Goal: Task Accomplishment & Management: Use online tool/utility

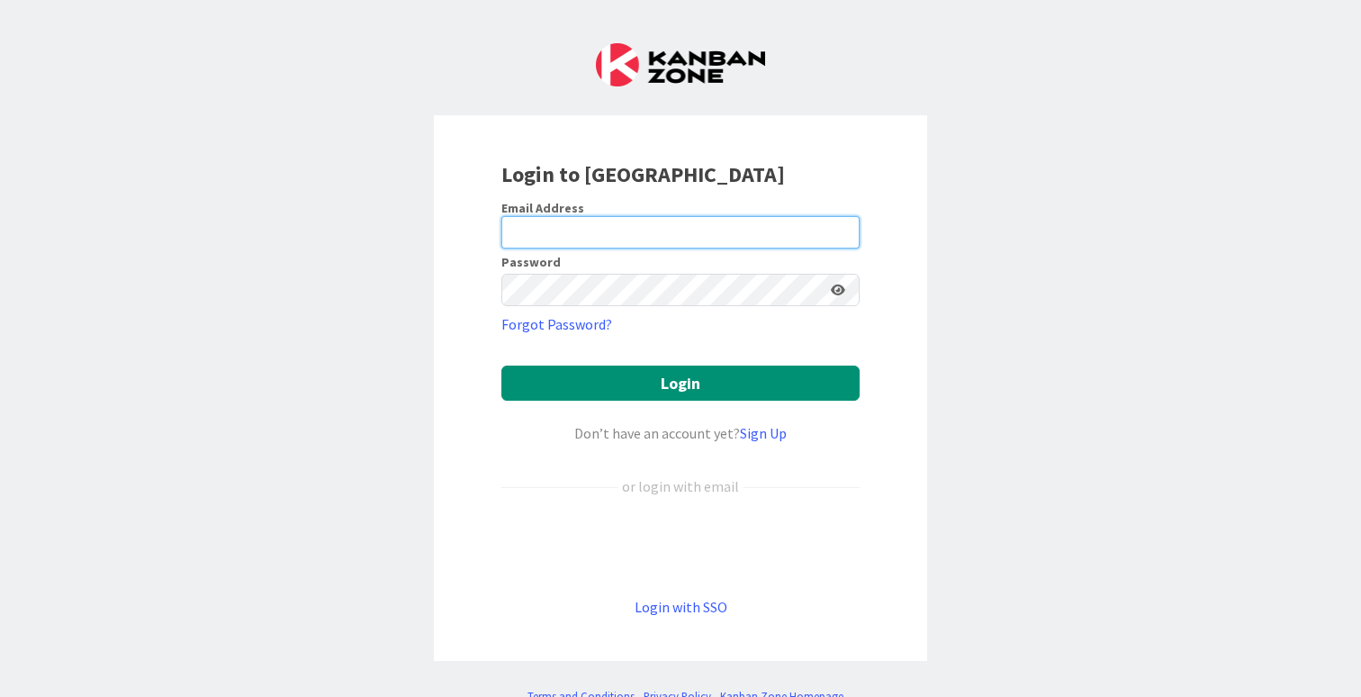
click at [582, 243] on input "email" at bounding box center [680, 232] width 358 height 32
type input "[EMAIL_ADDRESS][DOMAIN_NAME]"
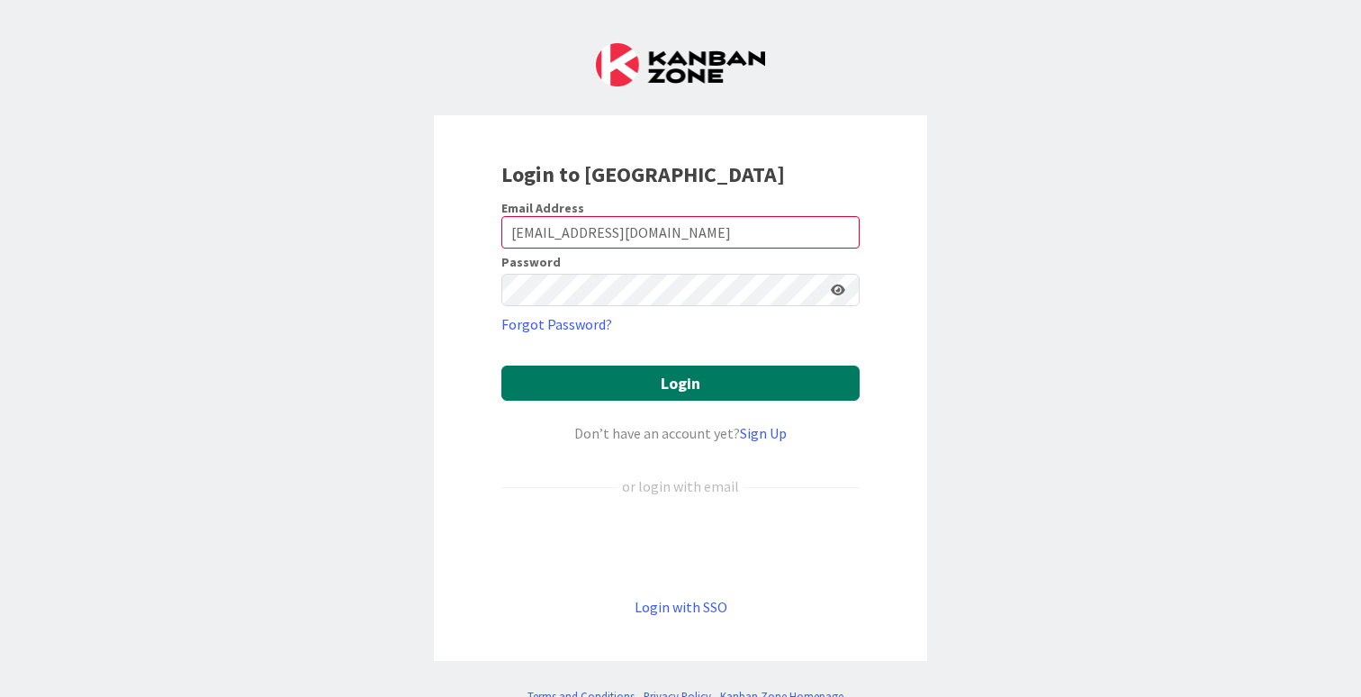
click at [617, 384] on button "Login" at bounding box center [680, 382] width 358 height 35
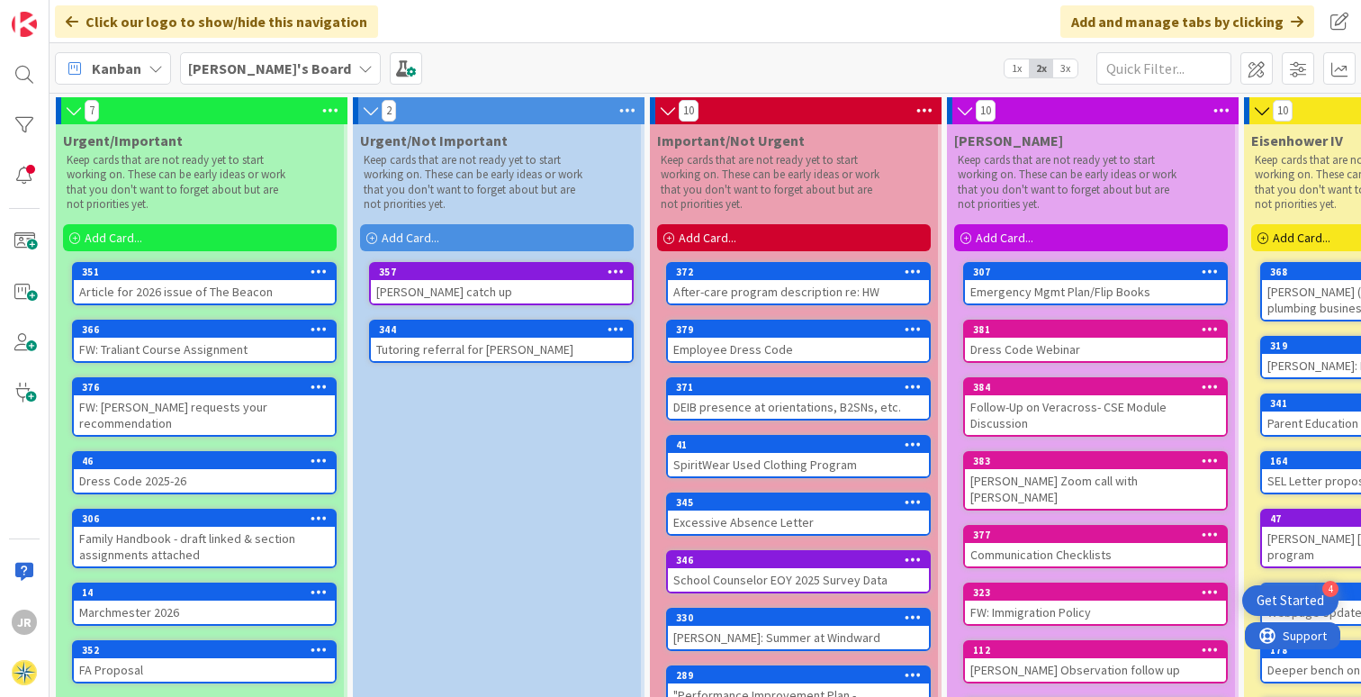
click at [169, 241] on div "Add Card..." at bounding box center [200, 237] width 274 height 27
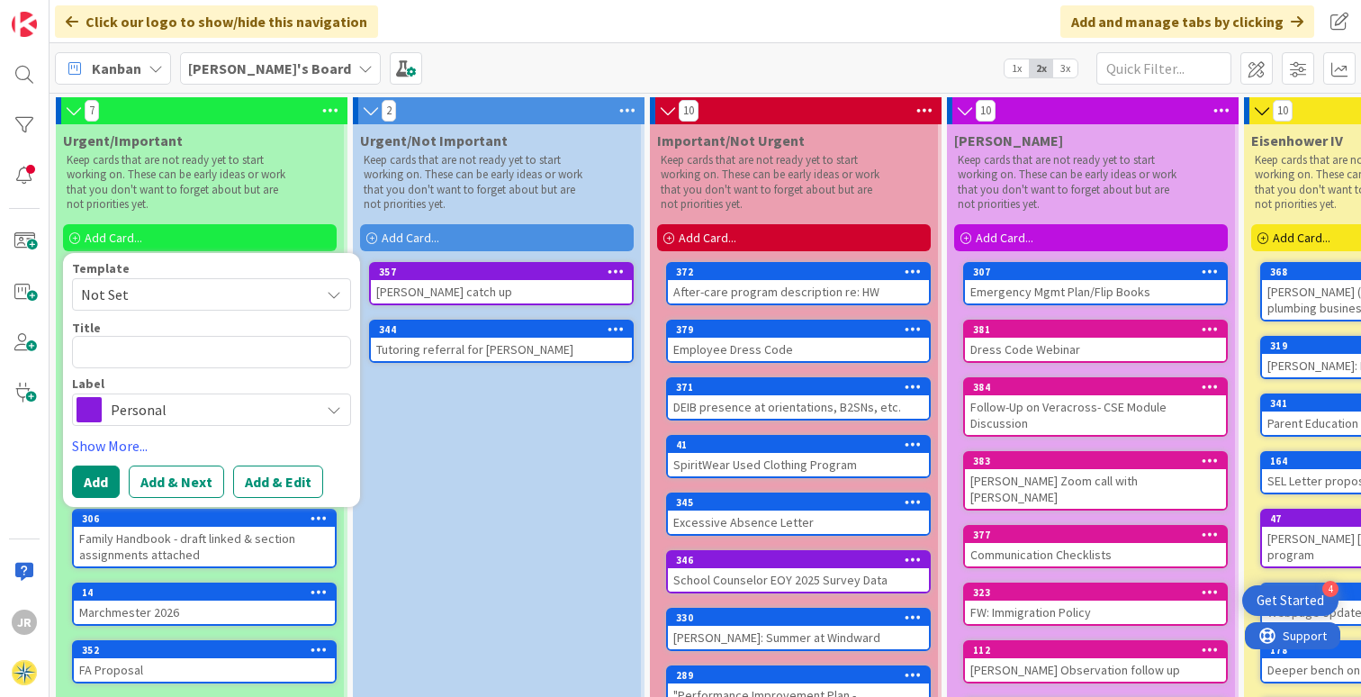
type textarea "x"
type textarea "D"
type textarea "x"
type textarea "DR"
type textarea "x"
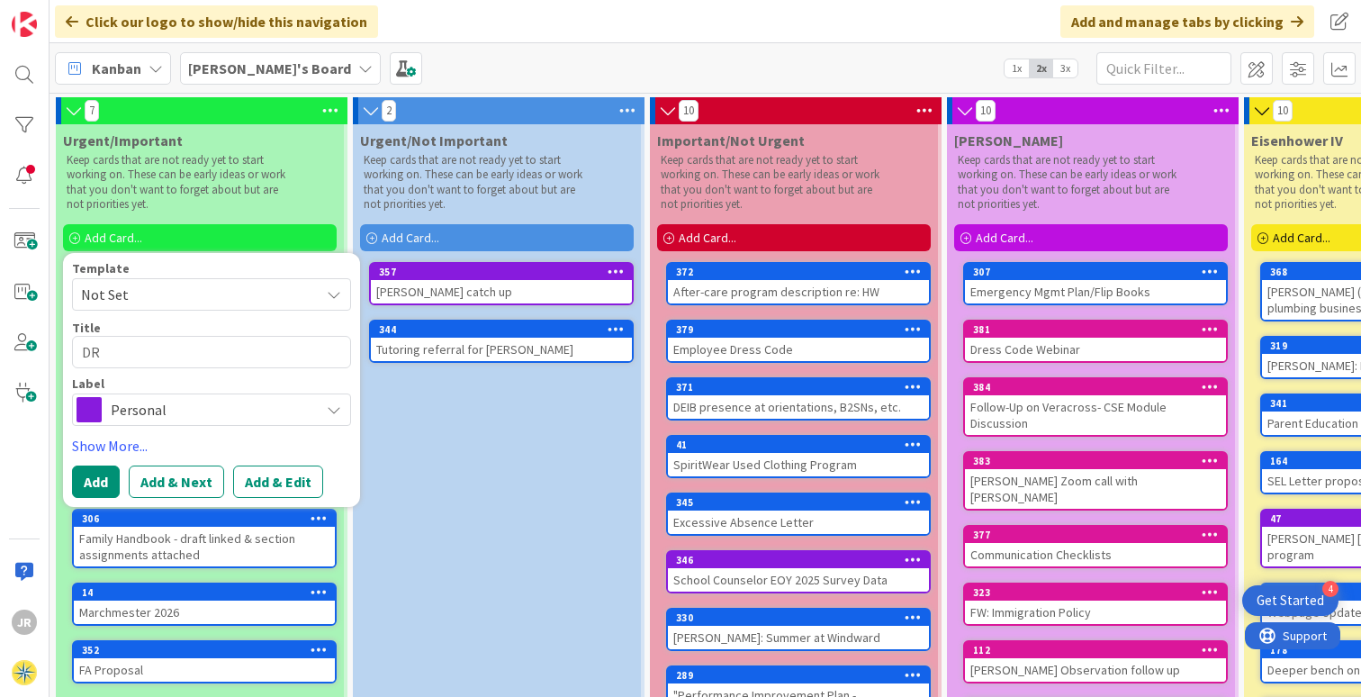
type textarea "DRA"
type textarea "x"
type textarea "DRAF"
type textarea "x"
type textarea "DRAFT"
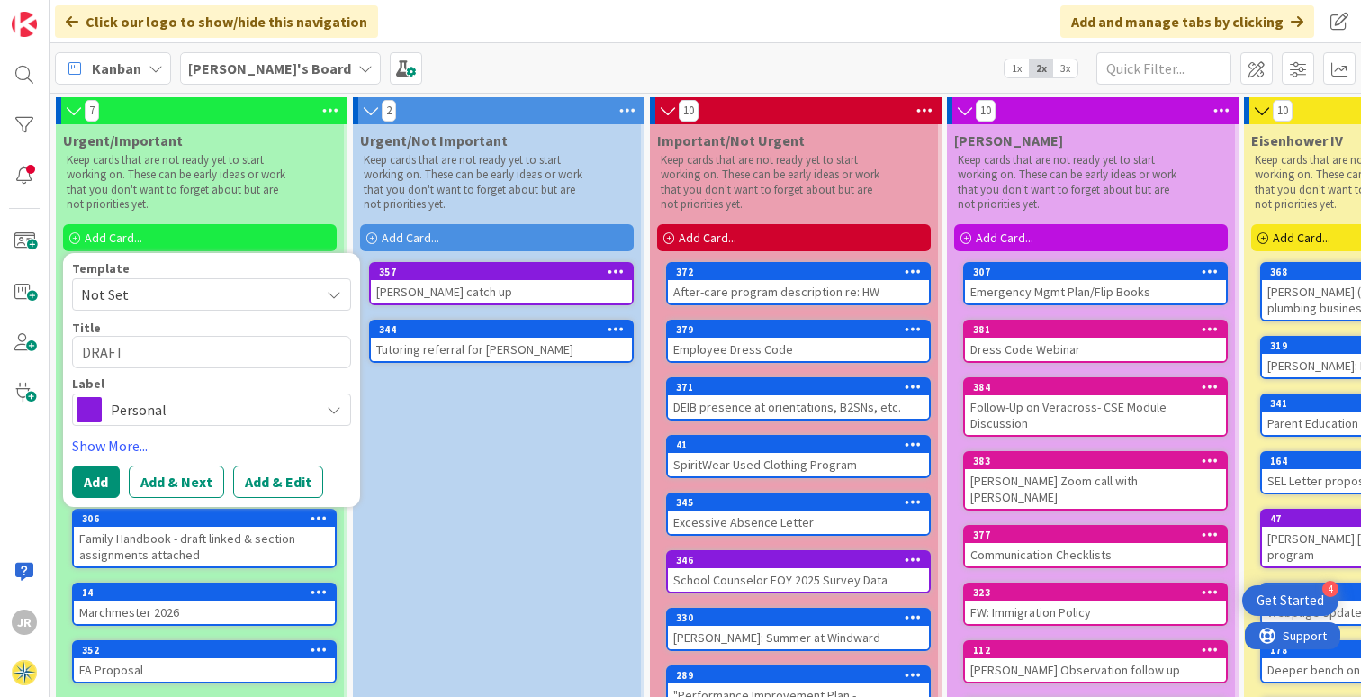
type textarea "x"
type textarea "DRAFT"
type textarea "x"
type textarea "DRAFT f"
type textarea "x"
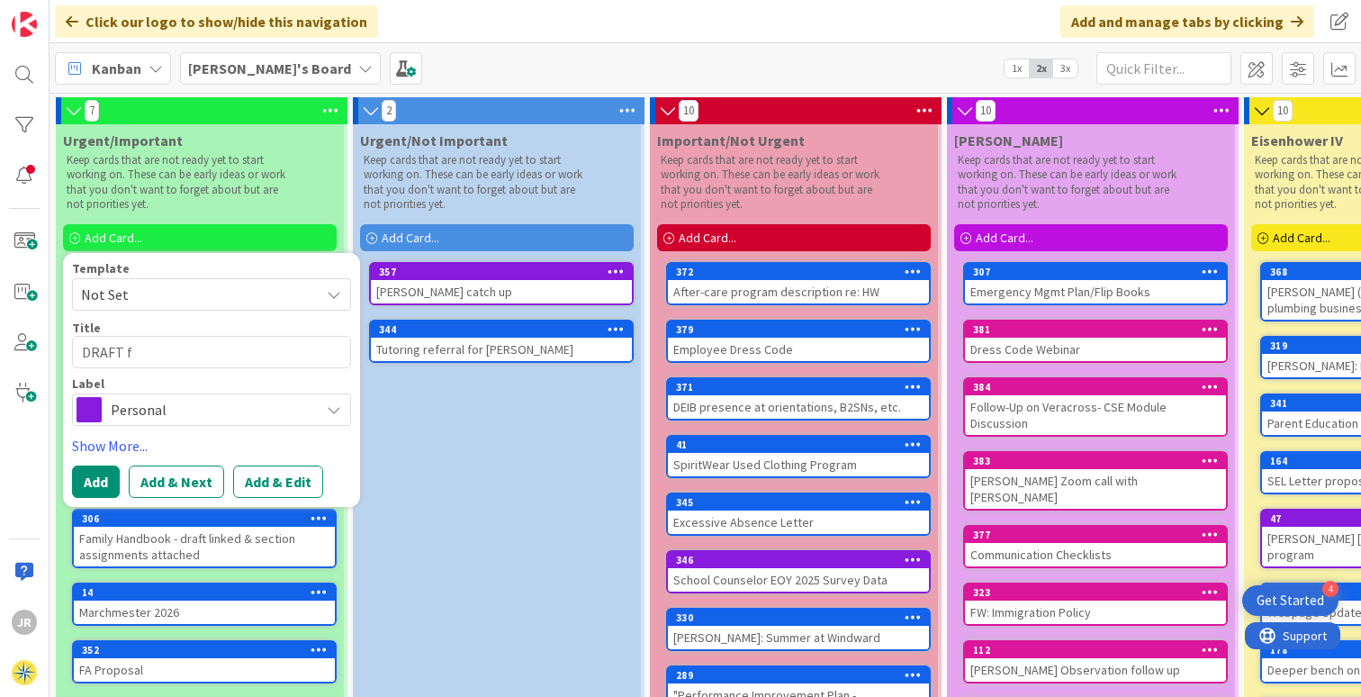
type textarea "DRAFT fo"
type textarea "x"
type textarea "DRAFT for"
type textarea "x"
type textarea "DRAFT for"
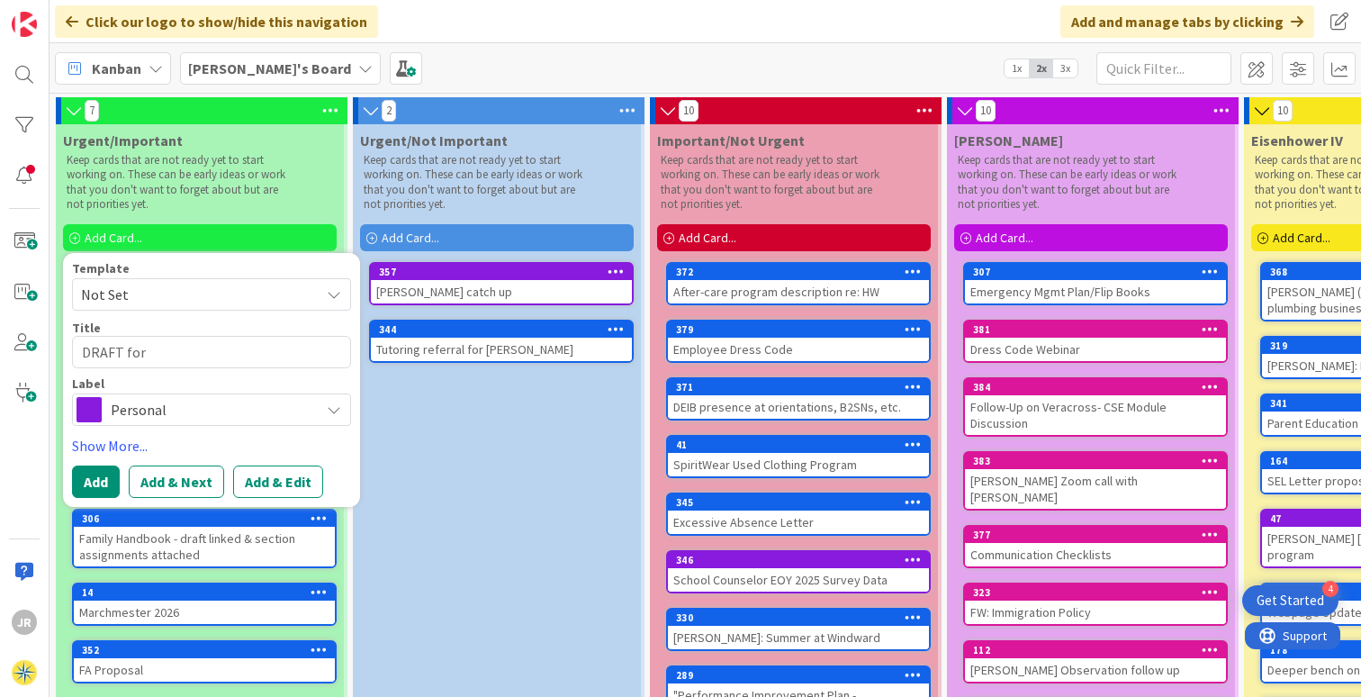
type textarea "x"
type textarea "DRAFT for H"
type textarea "x"
type textarea "DRAFT for Ho"
type textarea "x"
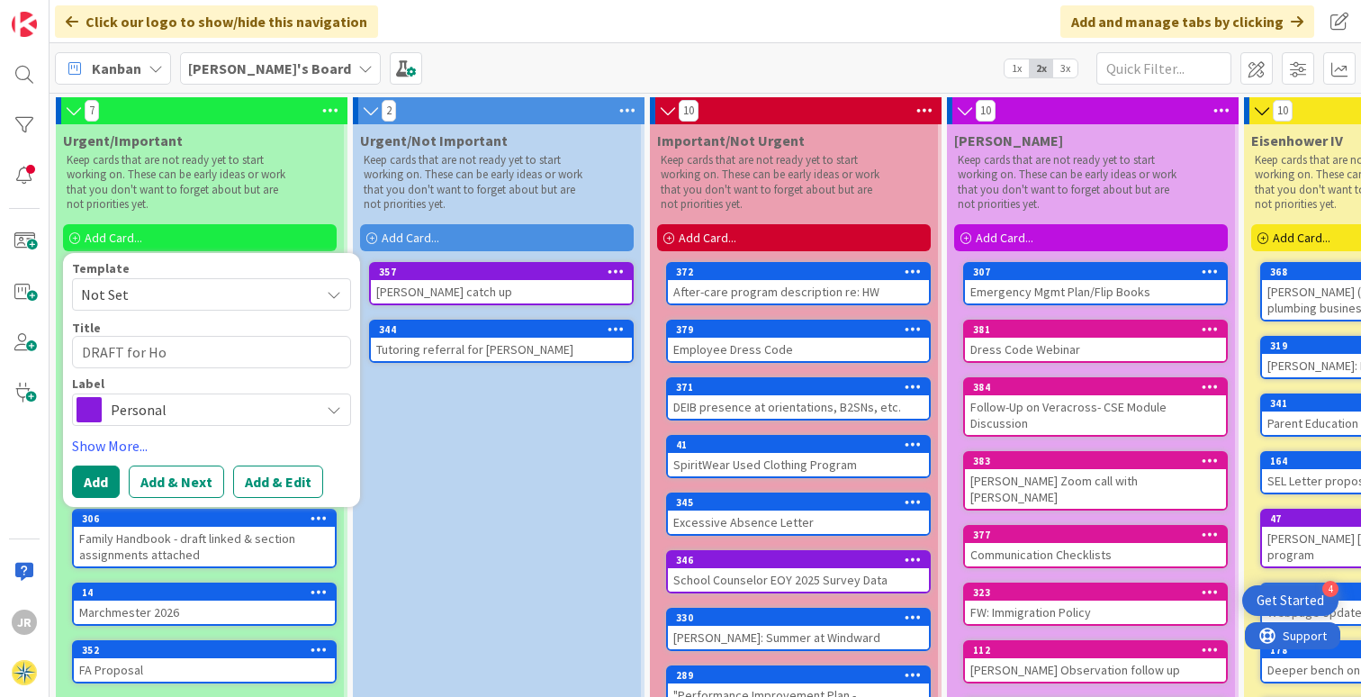
type textarea "DRAFT for Hon"
type textarea "x"
type textarea "DRAFT for Hono"
type textarea "x"
type textarea "DRAFT for Honor"
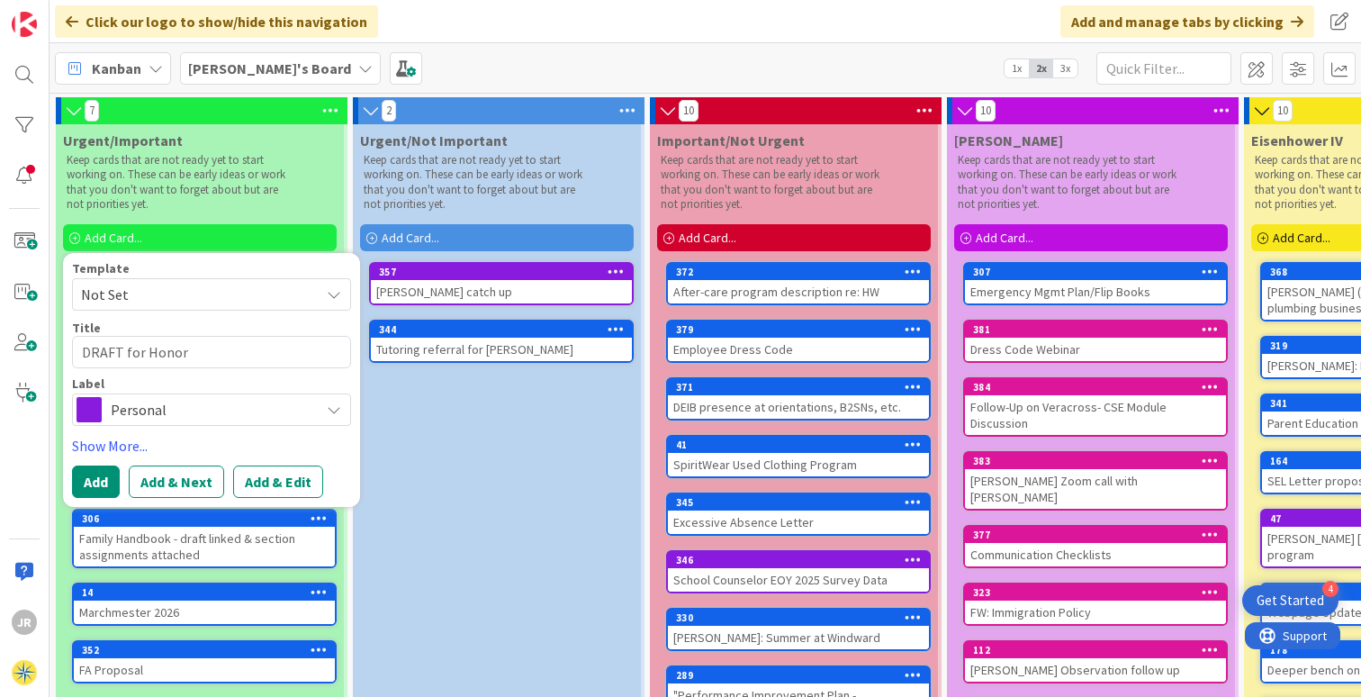
type textarea "x"
type textarea "DRAFT for Honor"
type textarea "x"
type textarea "DRAFT for Honor R"
type textarea "x"
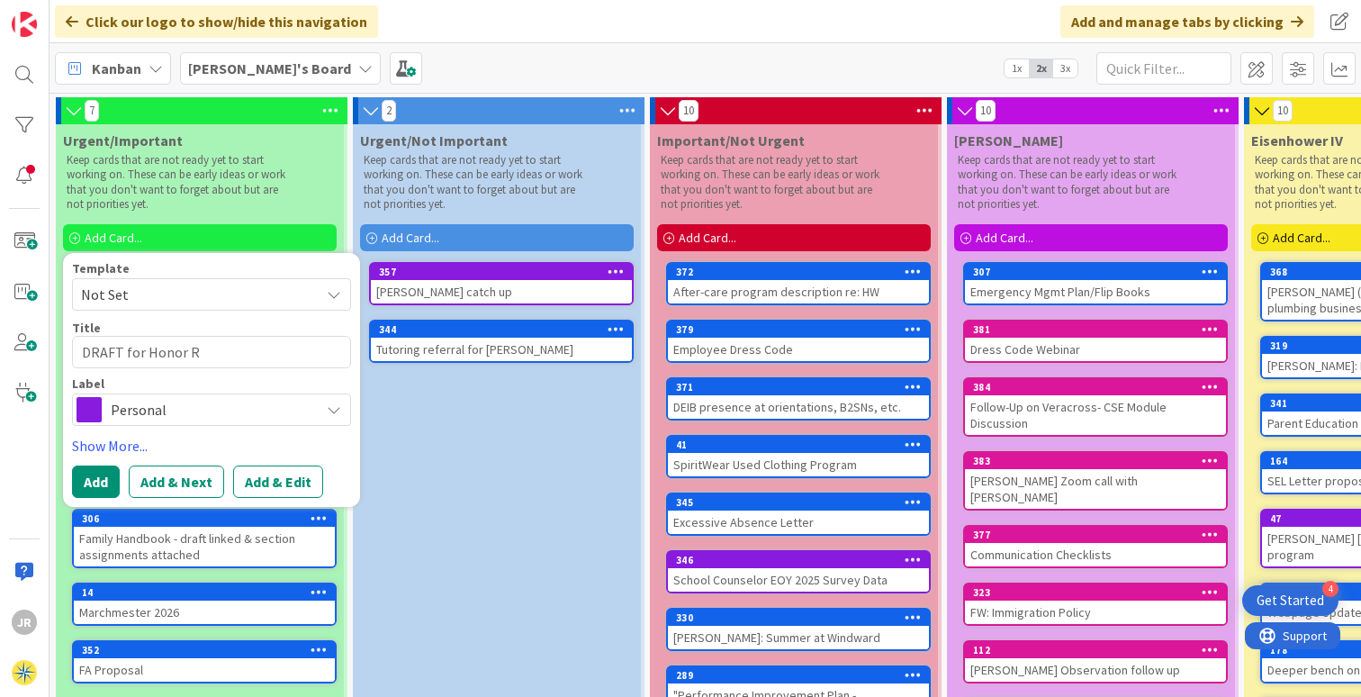
type textarea "DRAFT for Honor Ro"
type textarea "x"
type textarea "DRAFT for Honor Rol"
type textarea "x"
type textarea "DRAFT for Honor Roll"
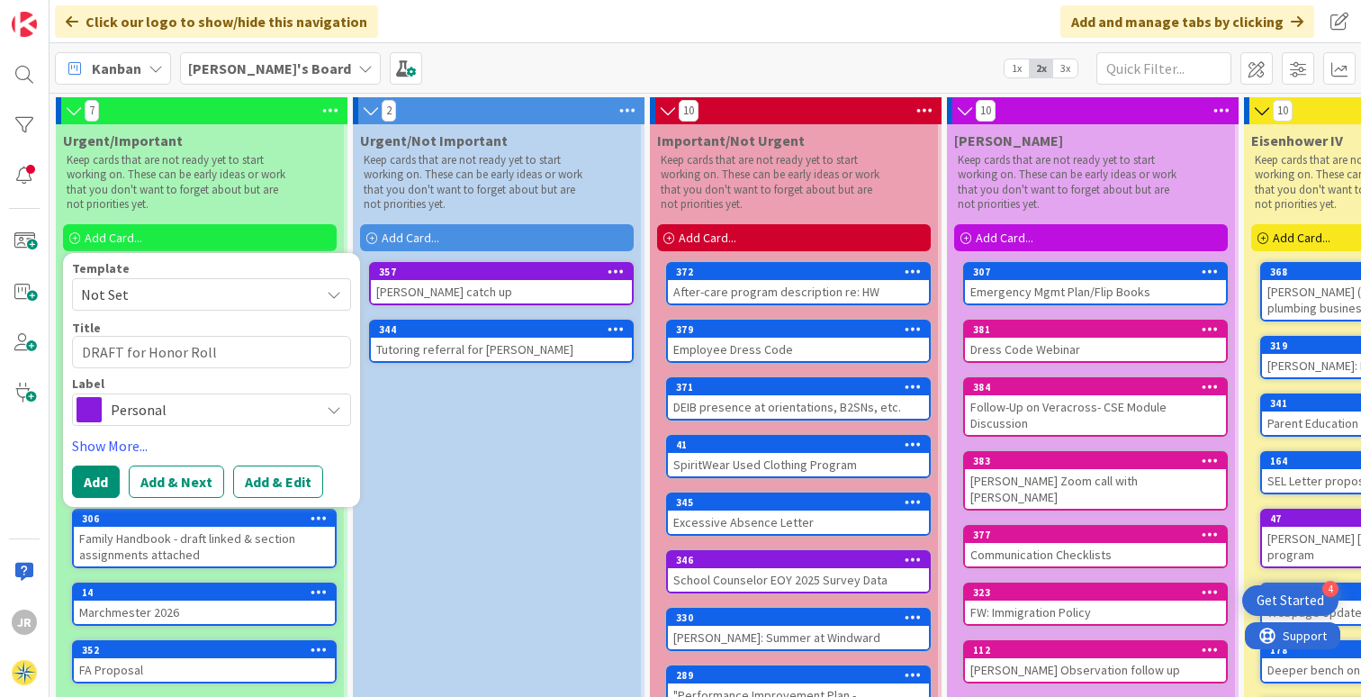
type textarea "x"
type textarea "DRAFT for Honor Roll"
type textarea "x"
type textarea "DRAFT for Honor Roll c"
type textarea "x"
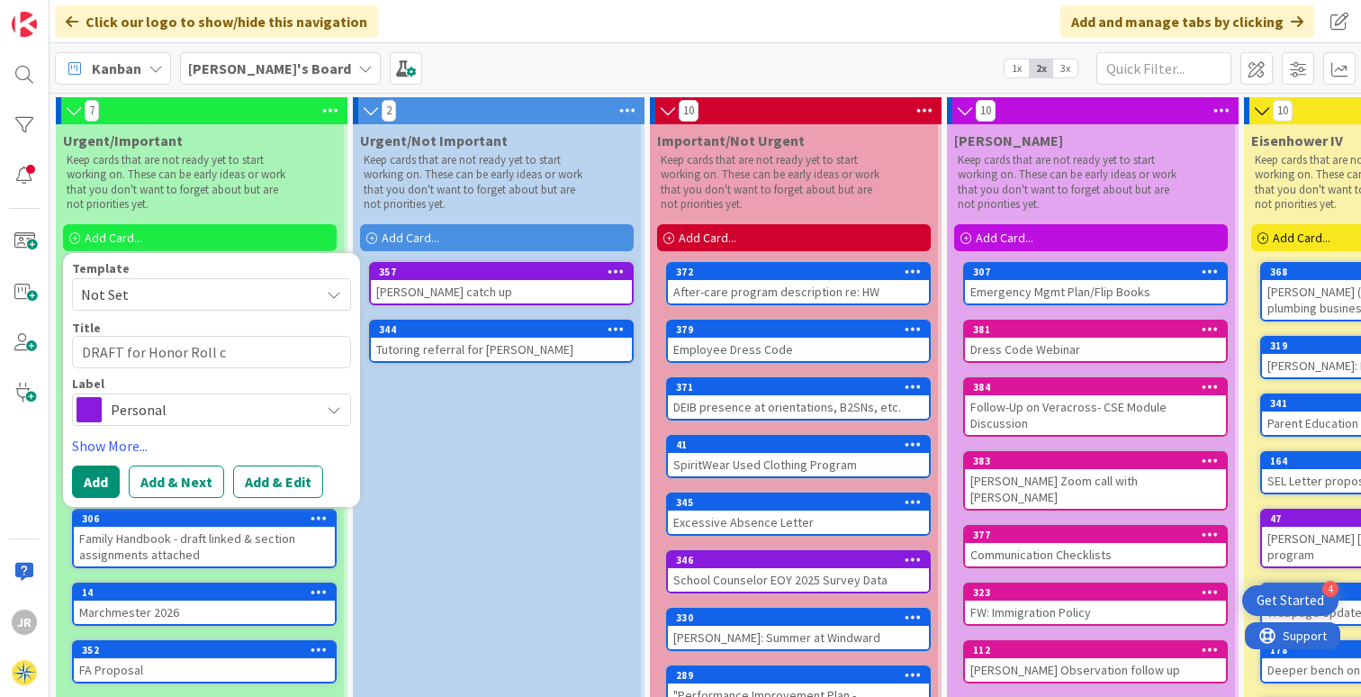
type textarea "DRAFT for Honor Roll ch"
type textarea "x"
type textarea "DRAFT for Honor Roll cha"
type textarea "x"
type textarea "DRAFT for Honor [PERSON_NAME]"
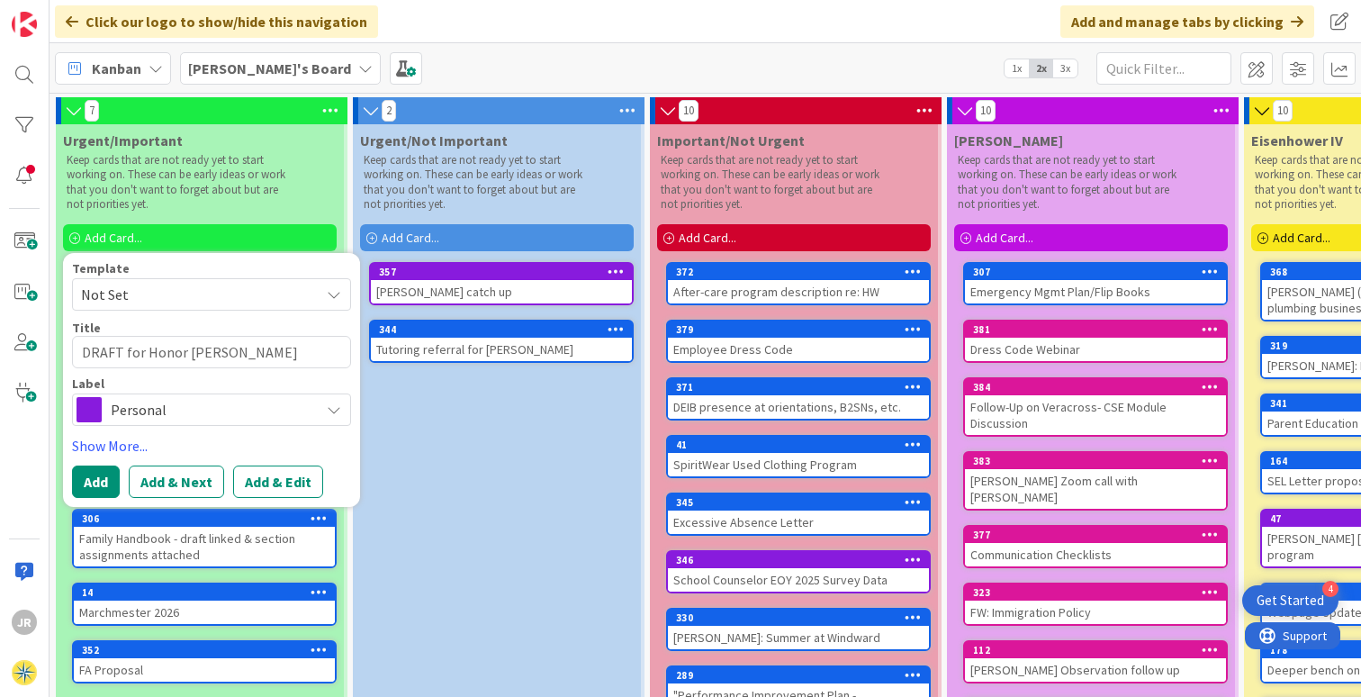
type textarea "x"
type textarea "DRAFT for Honor [PERSON_NAME]"
type textarea "x"
type textarea "DRAFT for Honor Roll change"
type textarea "x"
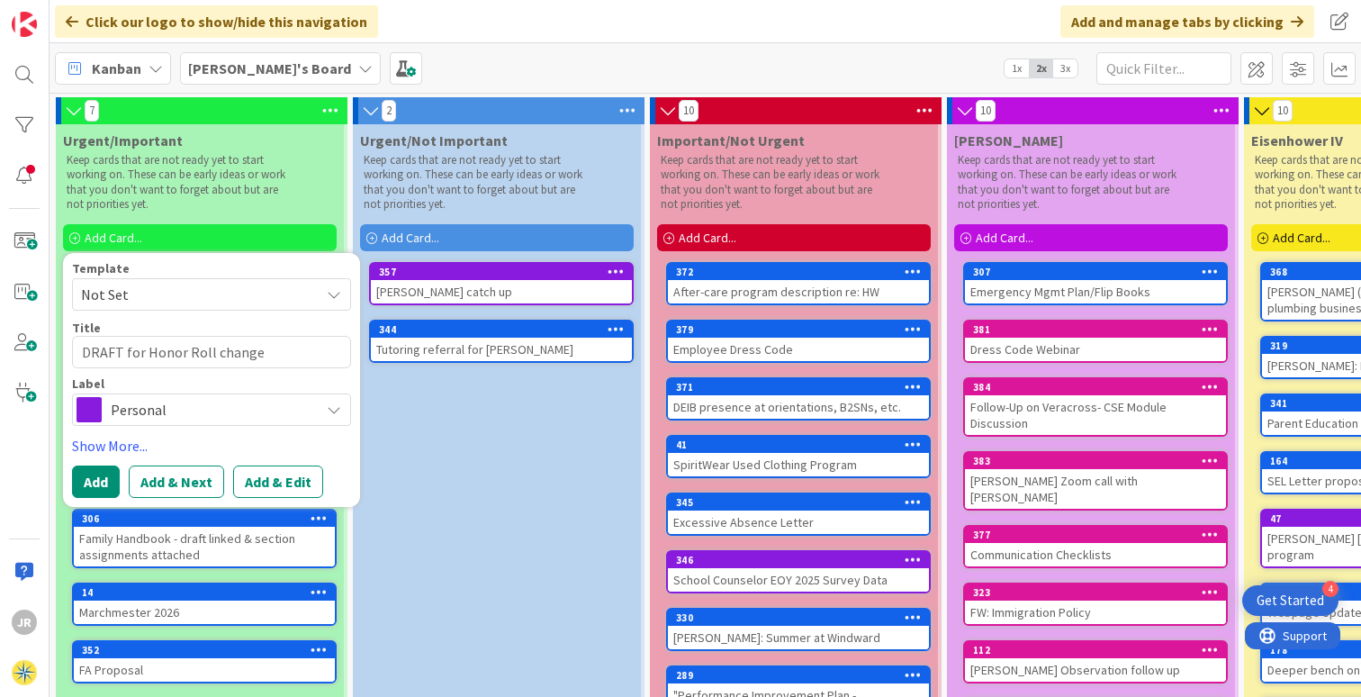
type textarea "DRAFT for Honor Roll changes"
type textarea "x"
type textarea "DRAFT for Honor Roll changes"
type textarea "x"
type textarea "DRAFT for Honor Roll changes l"
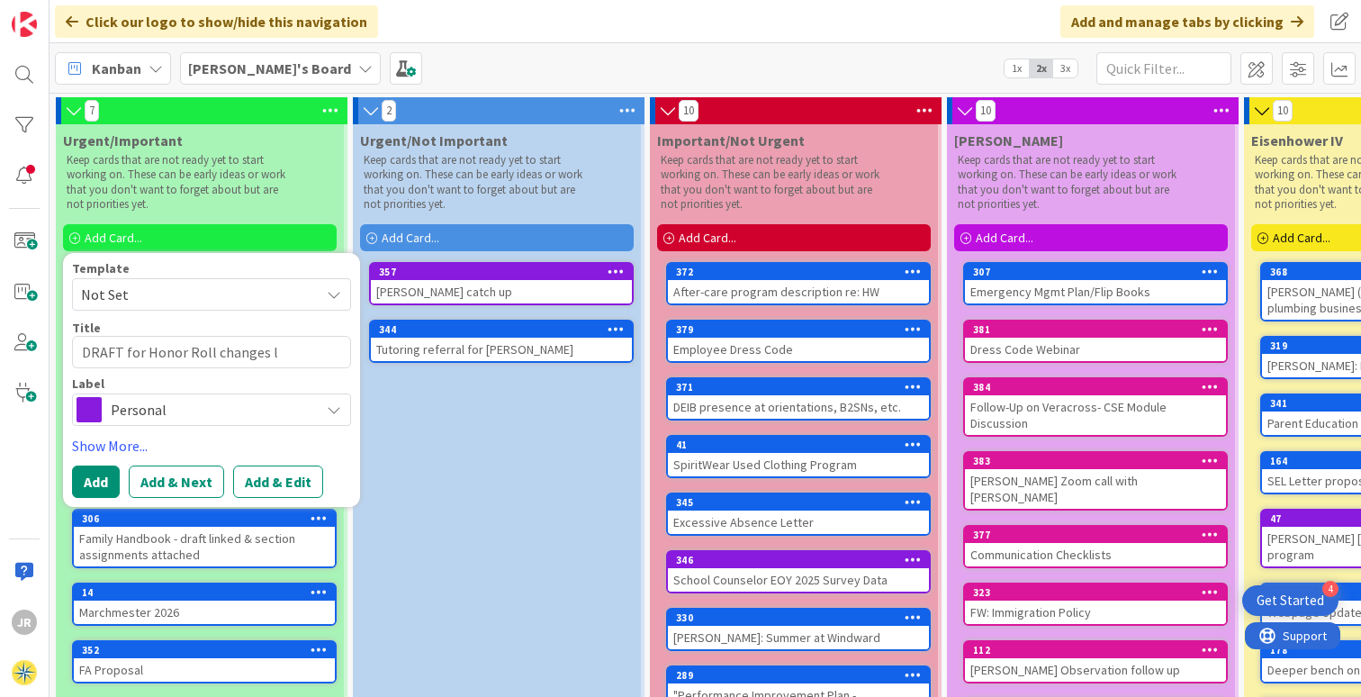
type textarea "x"
type textarea "DRAFT for Honor Roll changes le"
type textarea "x"
type textarea "DRAFT for Honor Roll changes let"
type textarea "x"
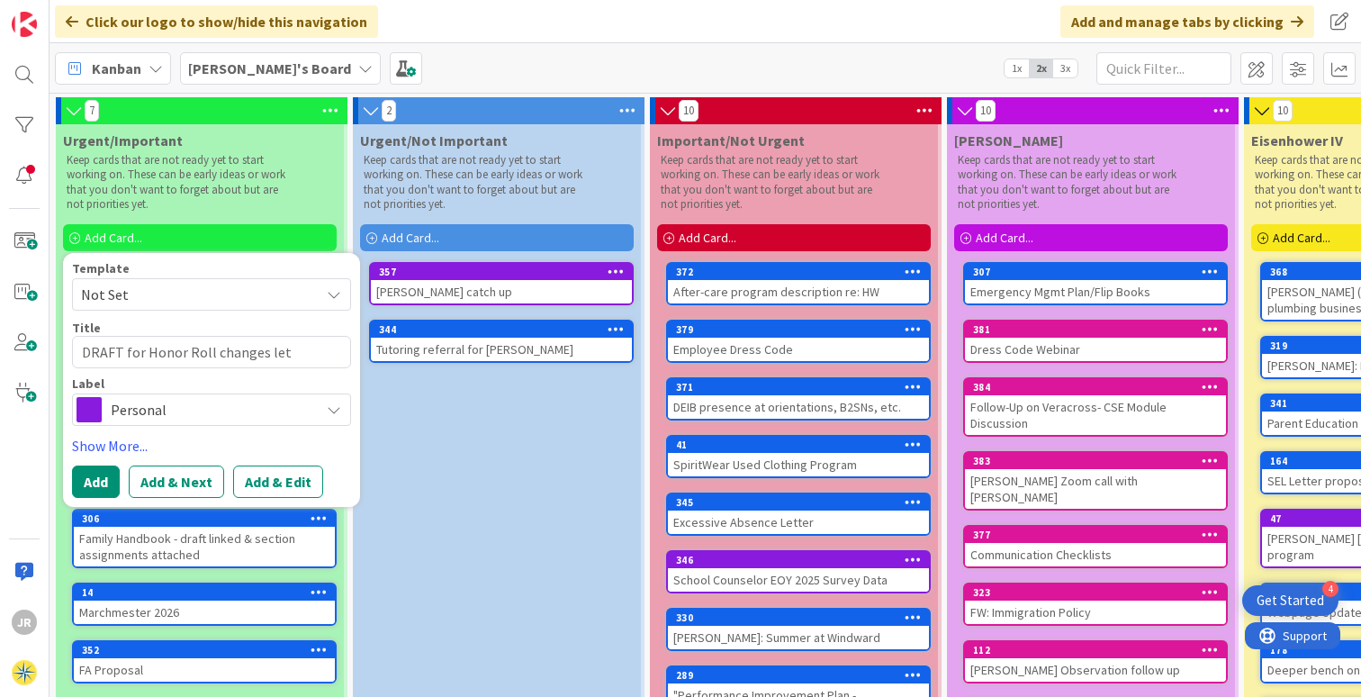
type textarea "DRAFT for Honor Roll changes lett"
type textarea "x"
type textarea "DRAFT for Honor Roll changes lette"
type textarea "x"
type textarea "DRAFT for Honor Roll changes letter"
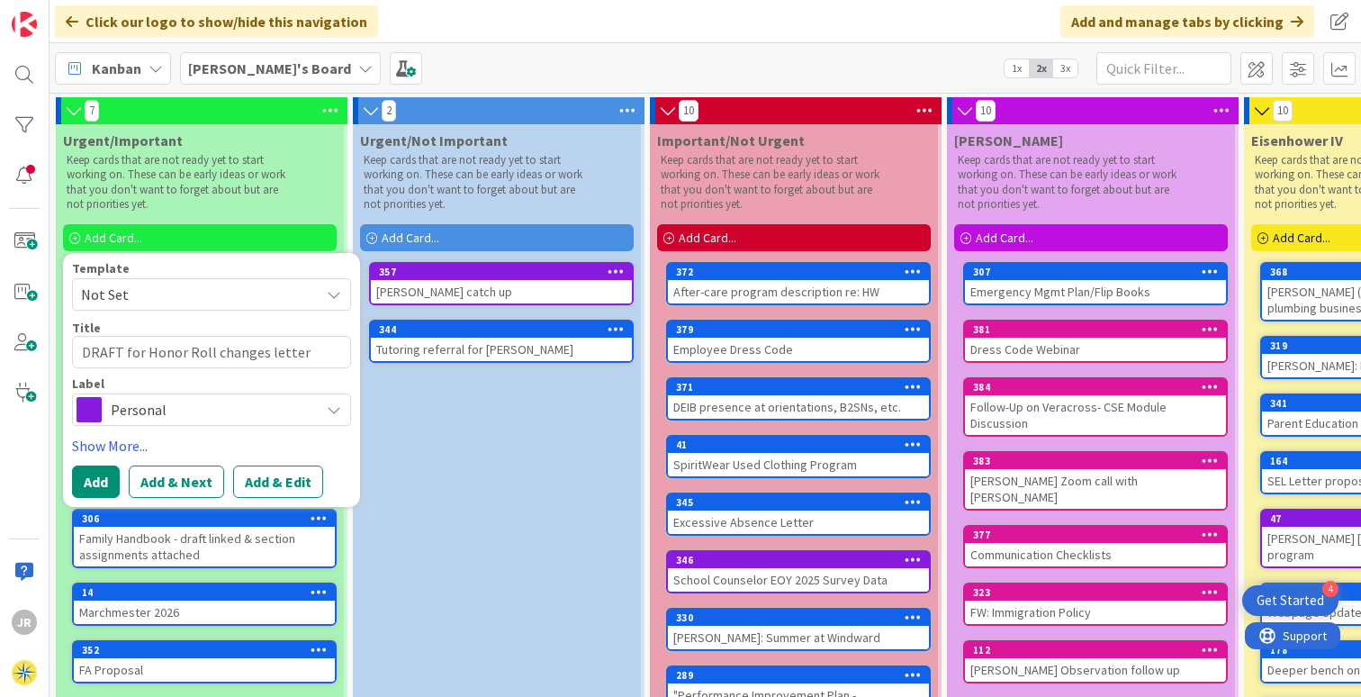
click at [339, 407] on icon at bounding box center [334, 409] width 14 height 14
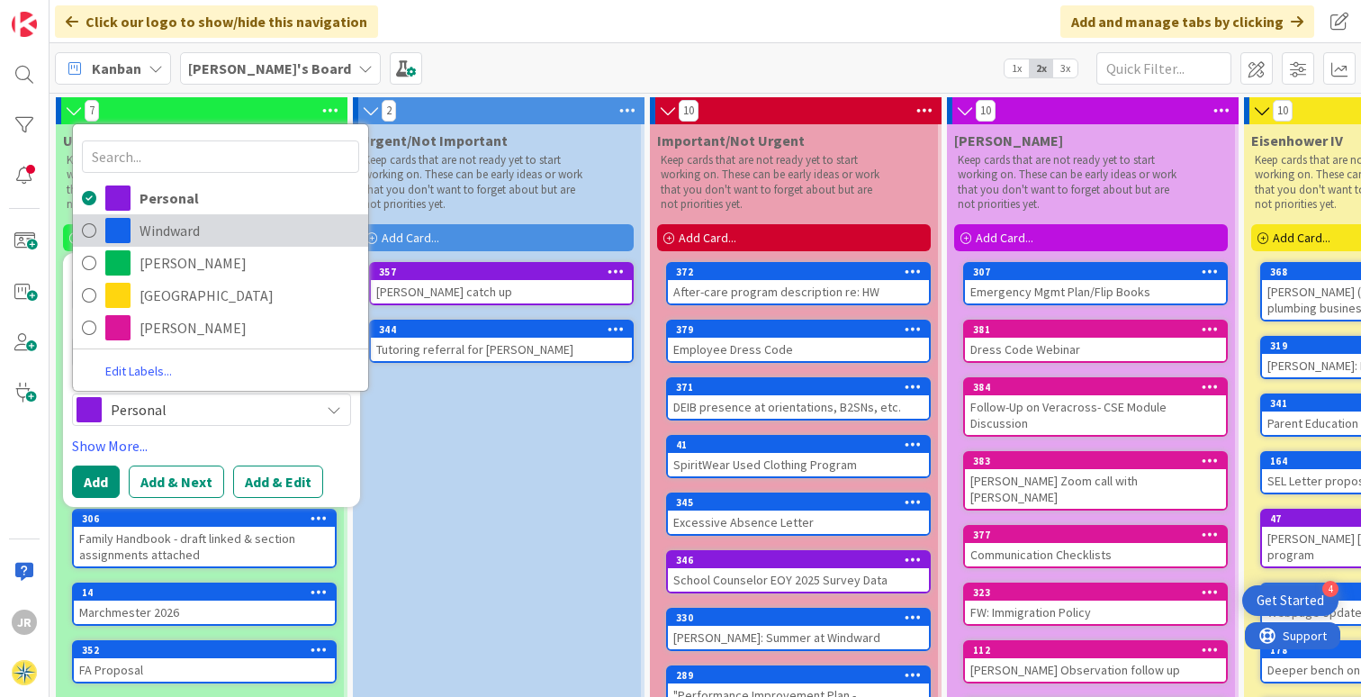
click at [253, 234] on span "Windward" at bounding box center [250, 230] width 220 height 27
type textarea "x"
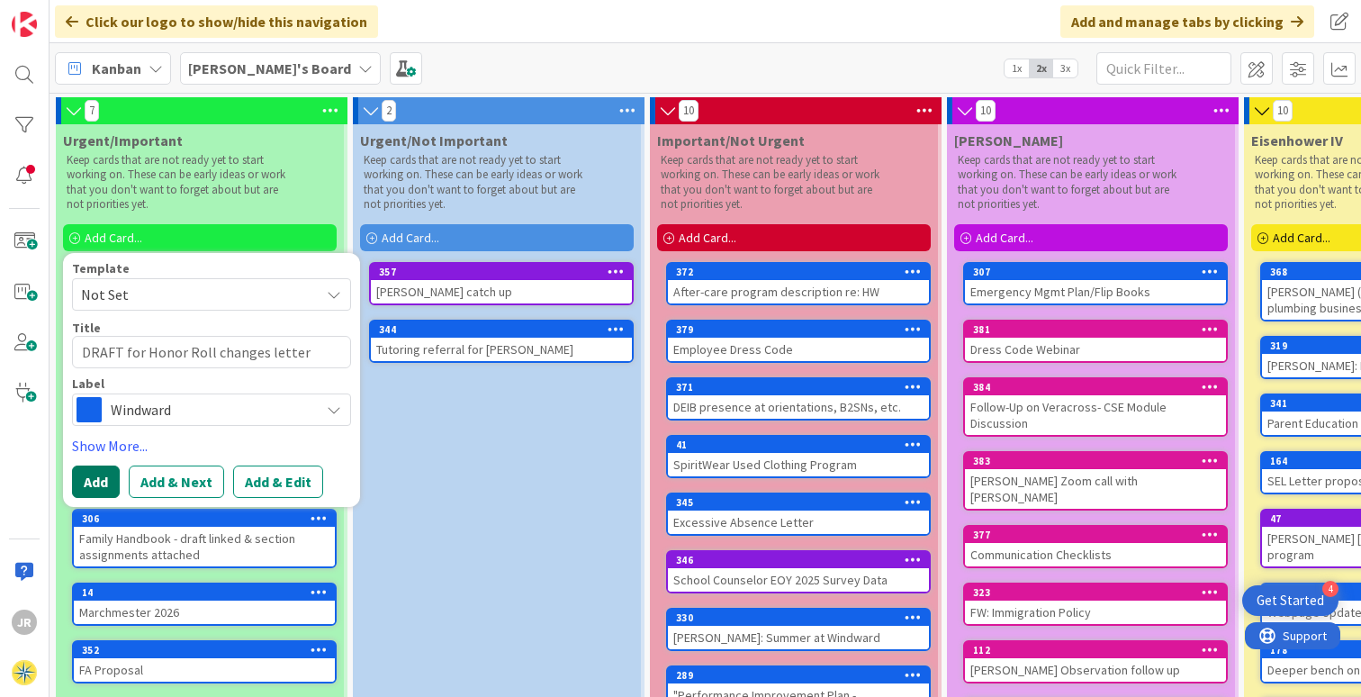
click at [99, 478] on button "Add" at bounding box center [96, 481] width 48 height 32
